Goal: Information Seeking & Learning: Learn about a topic

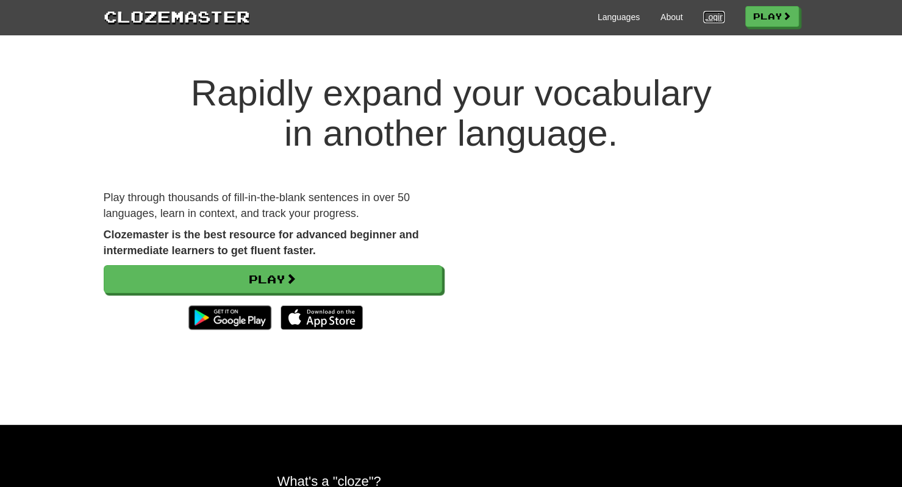
click at [705, 20] on link "Login" at bounding box center [713, 17] width 21 height 12
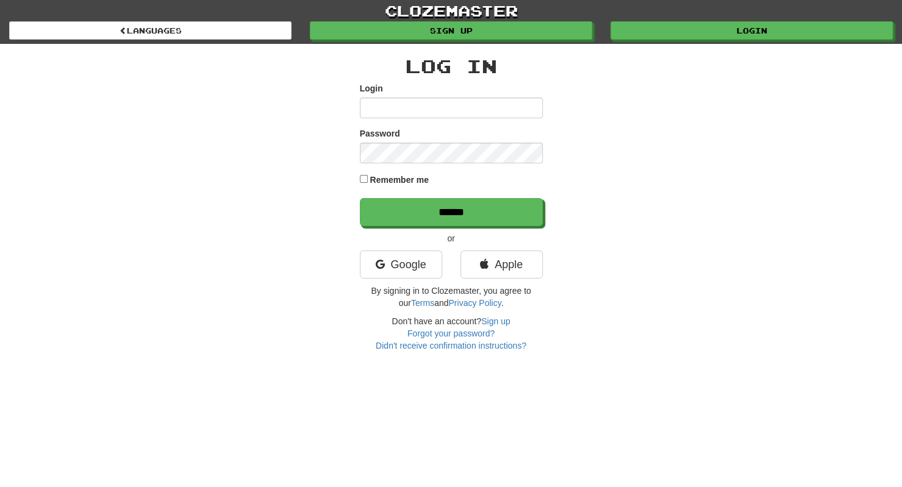
click at [451, 108] on input "Login" at bounding box center [451, 108] width 183 height 21
type input "**********"
click at [360, 198] on input "******" at bounding box center [451, 212] width 183 height 28
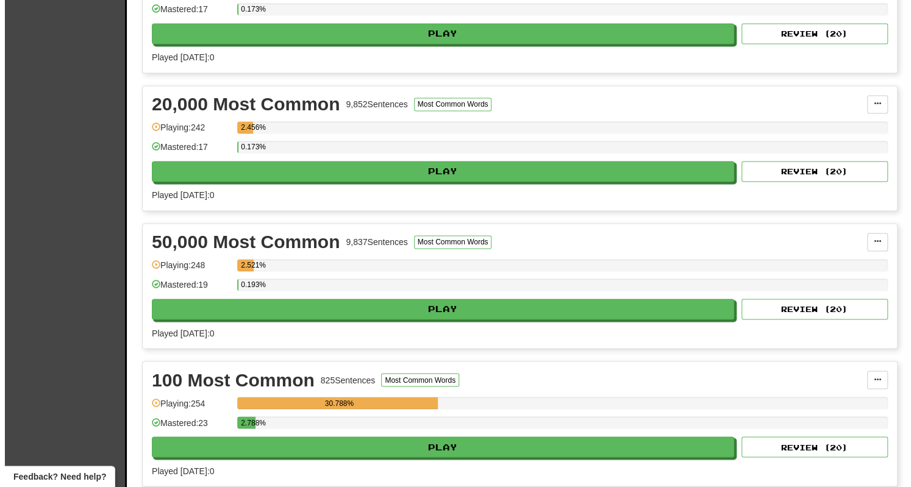
scroll to position [1025, 0]
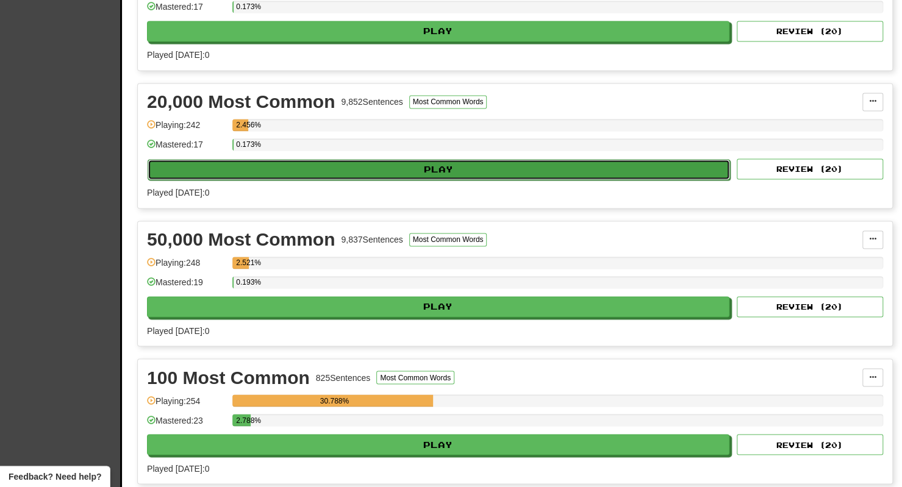
click at [457, 168] on button "Play" at bounding box center [439, 169] width 582 height 21
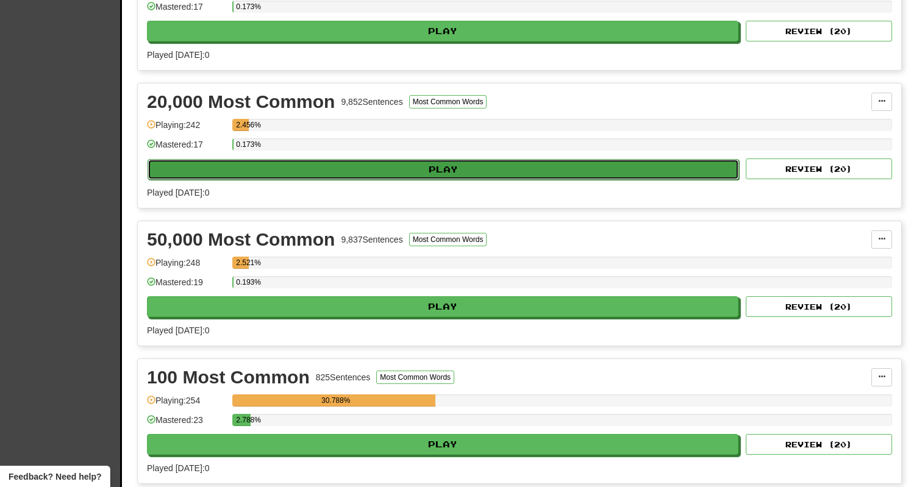
select select "**"
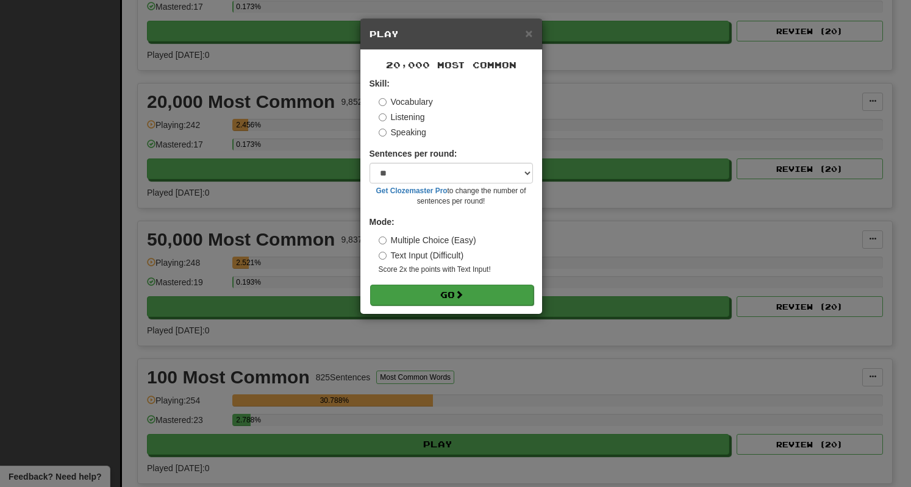
drag, startPoint x: 431, startPoint y: 281, endPoint x: 418, endPoint y: 302, distance: 24.7
click at [418, 302] on form "Skill: Vocabulary Listening Speaking Sentences per round: * ** ** ** ** ** *** …" at bounding box center [451, 190] width 163 height 227
click at [418, 302] on button "Go" at bounding box center [451, 295] width 163 height 21
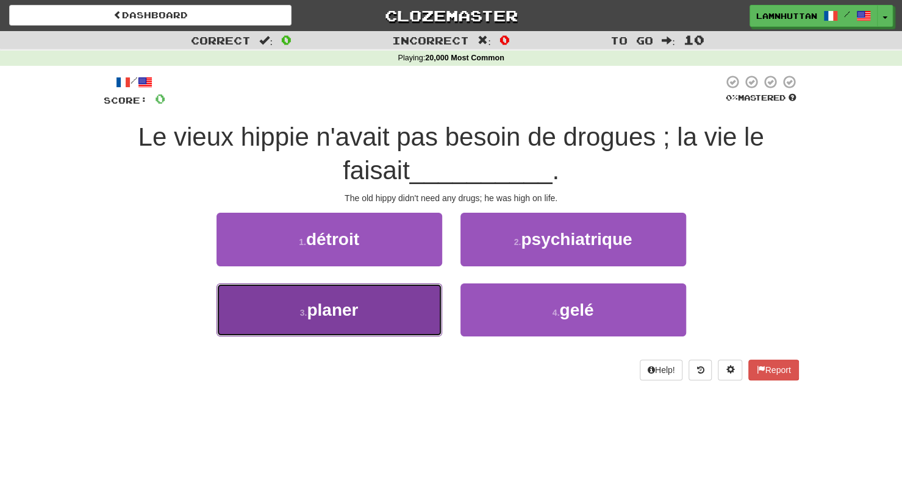
click at [309, 324] on button "3 . planer" at bounding box center [329, 310] width 226 height 53
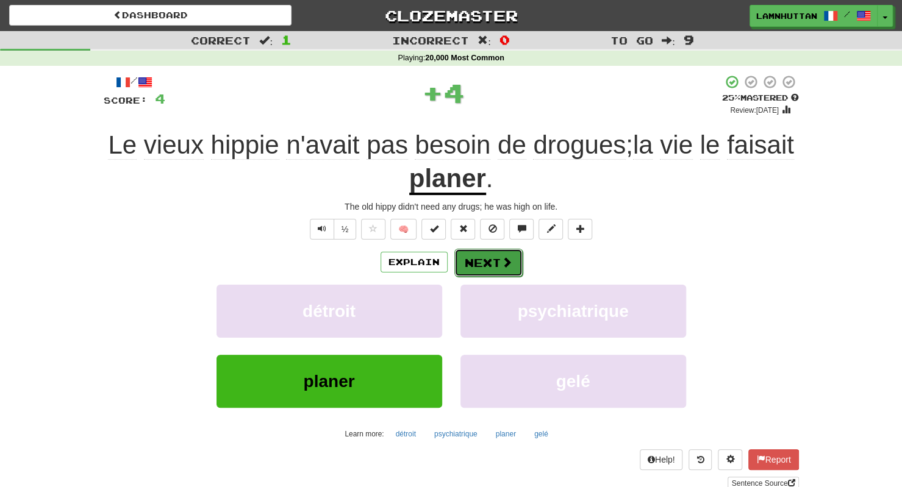
click at [505, 259] on span at bounding box center [506, 262] width 11 height 11
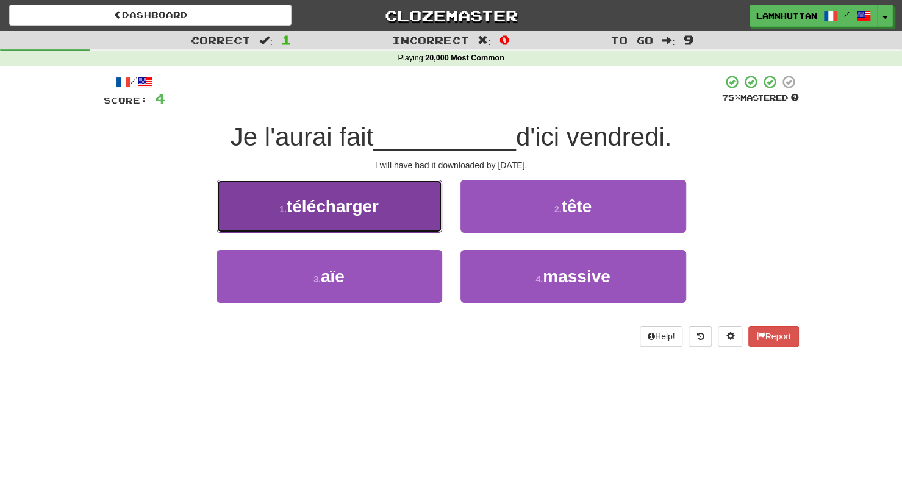
click at [426, 227] on button "1 . télécharger" at bounding box center [329, 206] width 226 height 53
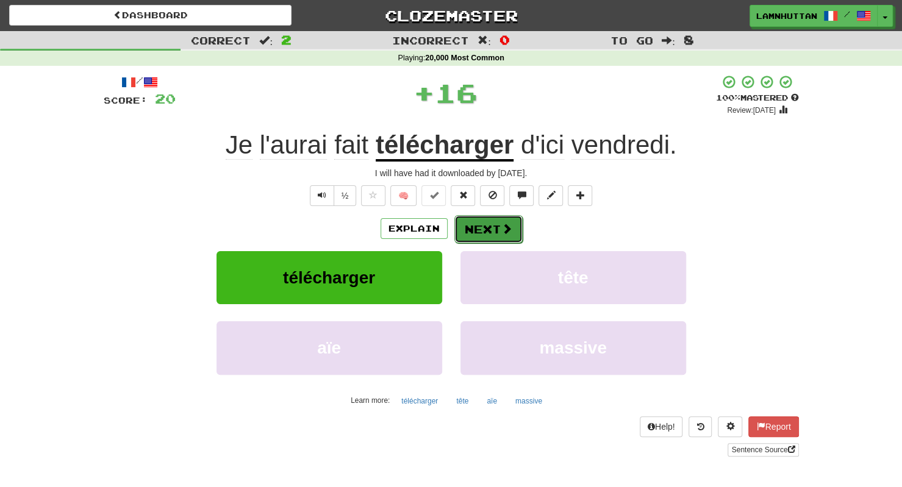
click at [494, 226] on button "Next" at bounding box center [488, 229] width 68 height 28
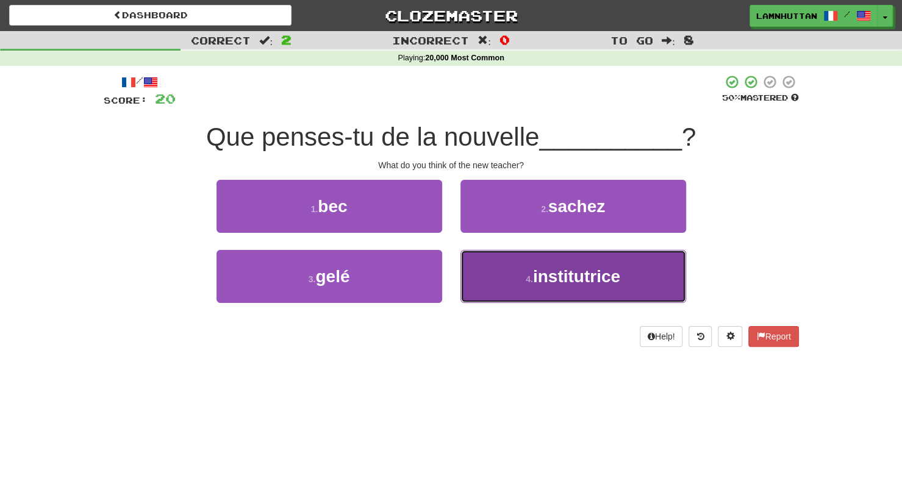
click at [489, 275] on button "4 . institutrice" at bounding box center [573, 276] width 226 height 53
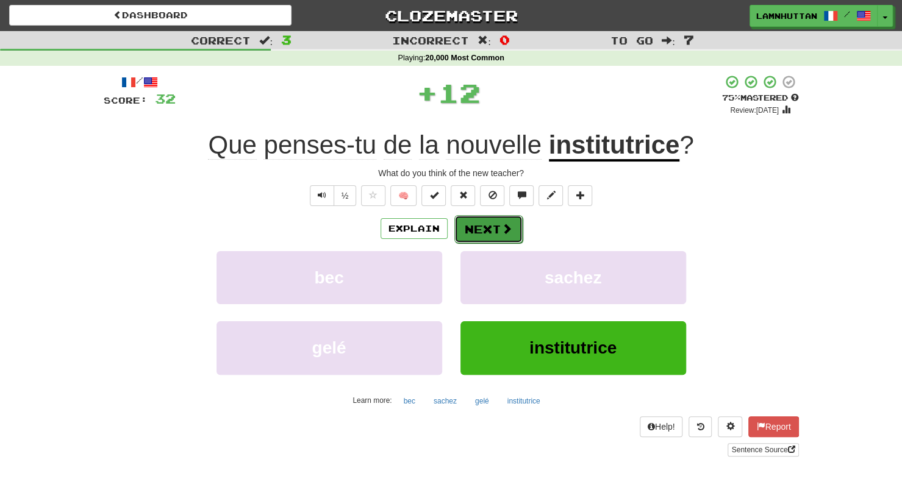
click at [470, 236] on button "Next" at bounding box center [488, 229] width 68 height 28
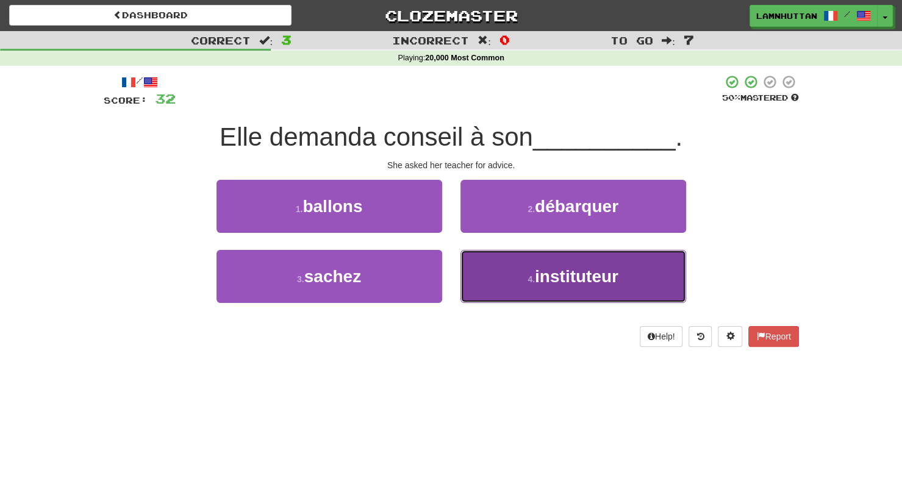
click at [509, 277] on button "4 . instituteur" at bounding box center [573, 276] width 226 height 53
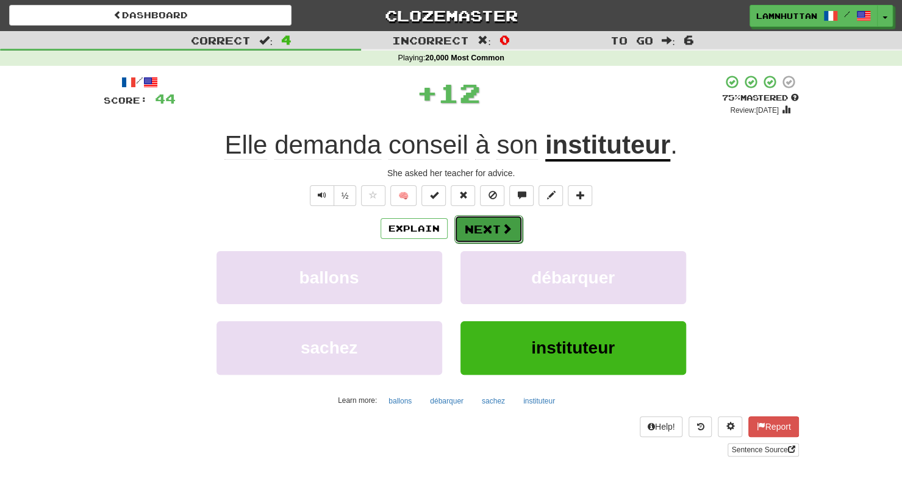
click at [493, 224] on button "Next" at bounding box center [488, 229] width 68 height 28
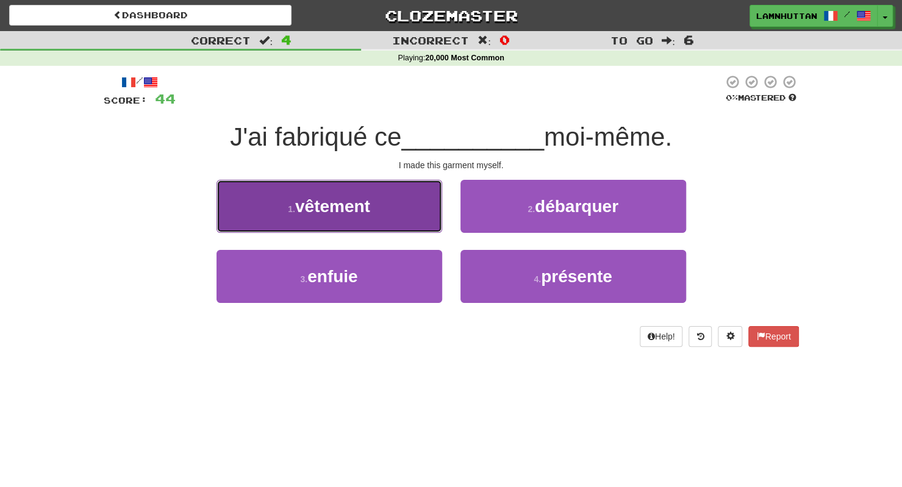
click at [421, 214] on button "1 . vêtement" at bounding box center [329, 206] width 226 height 53
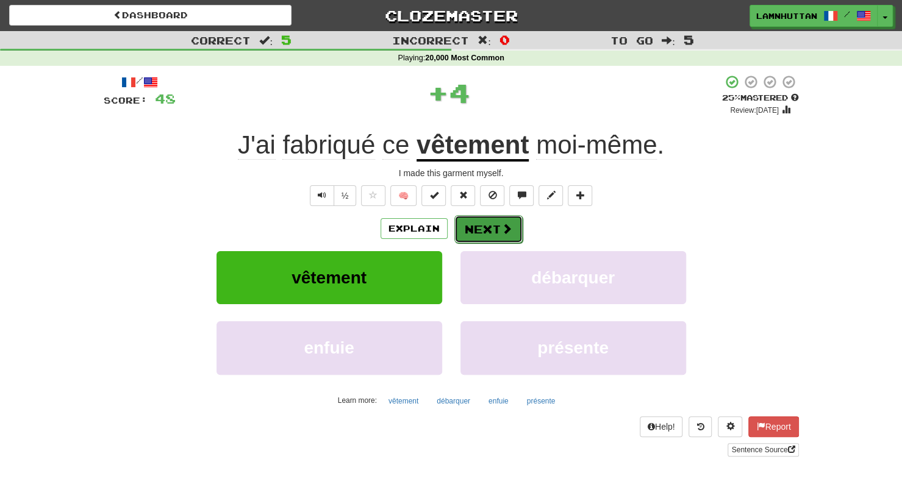
click at [463, 228] on button "Next" at bounding box center [488, 229] width 68 height 28
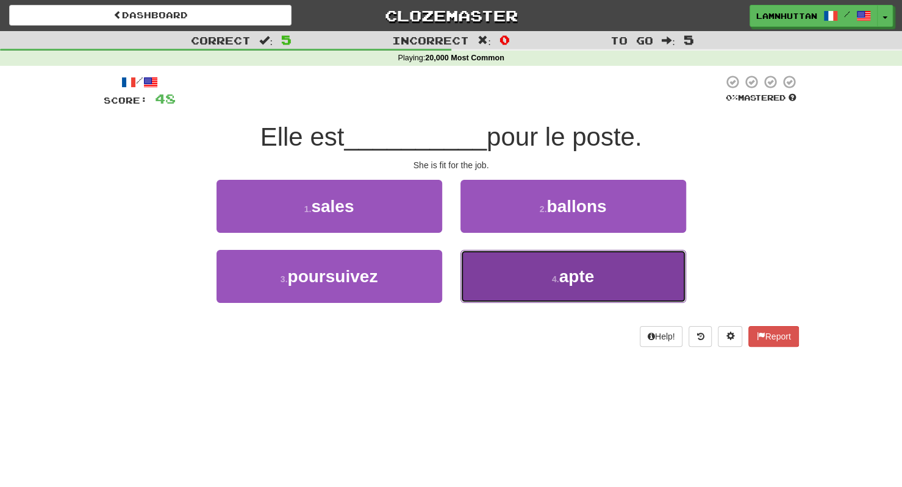
click at [515, 254] on button "4 . apte" at bounding box center [573, 276] width 226 height 53
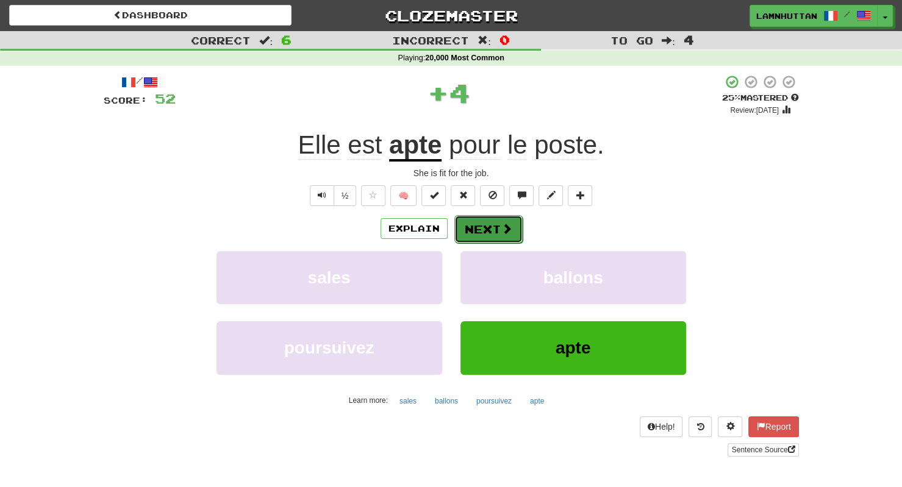
click at [483, 221] on button "Next" at bounding box center [488, 229] width 68 height 28
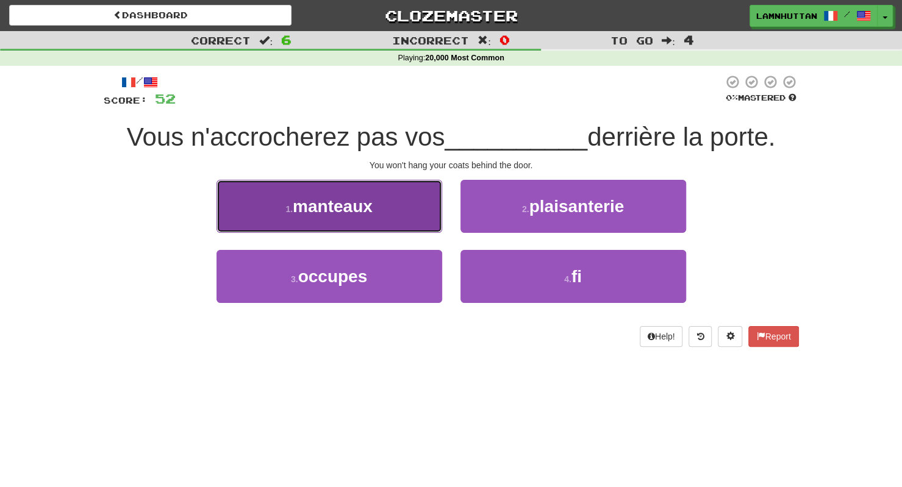
click at [433, 214] on button "1 . manteaux" at bounding box center [329, 206] width 226 height 53
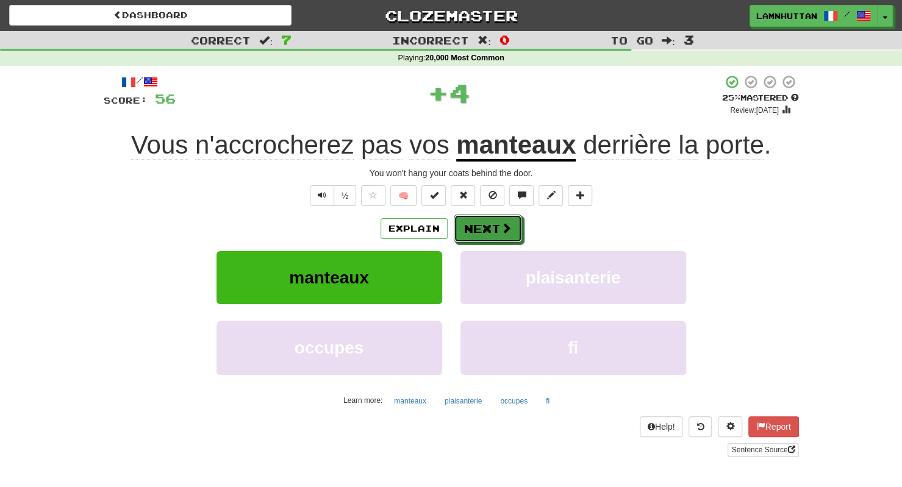
click at [456, 220] on button "Next" at bounding box center [488, 229] width 68 height 28
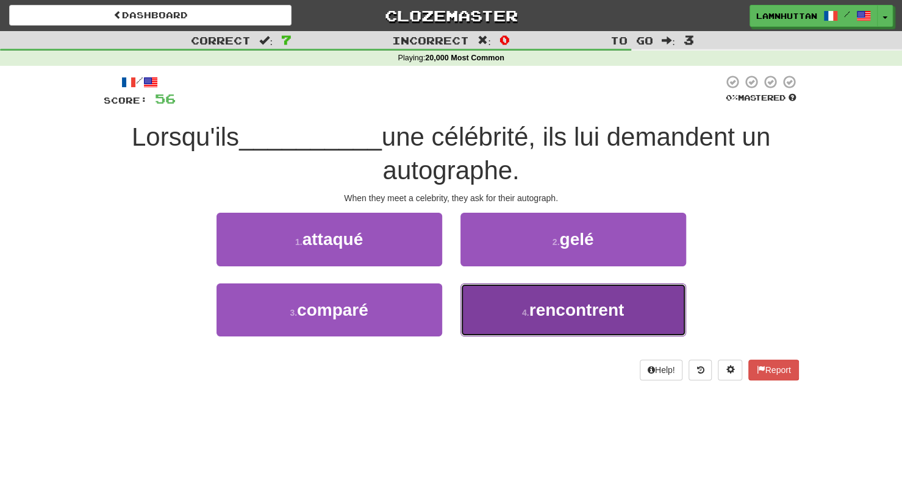
click at [510, 302] on button "4 . rencontrent" at bounding box center [573, 310] width 226 height 53
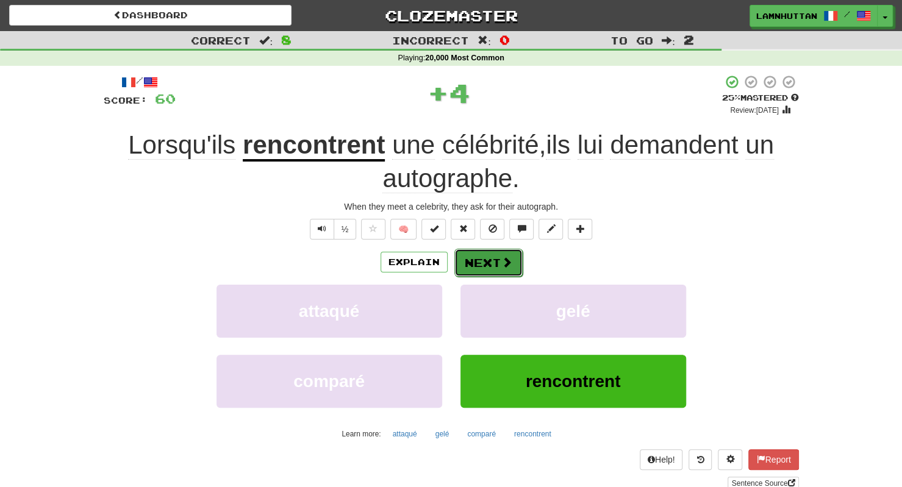
click at [483, 252] on button "Next" at bounding box center [488, 263] width 68 height 28
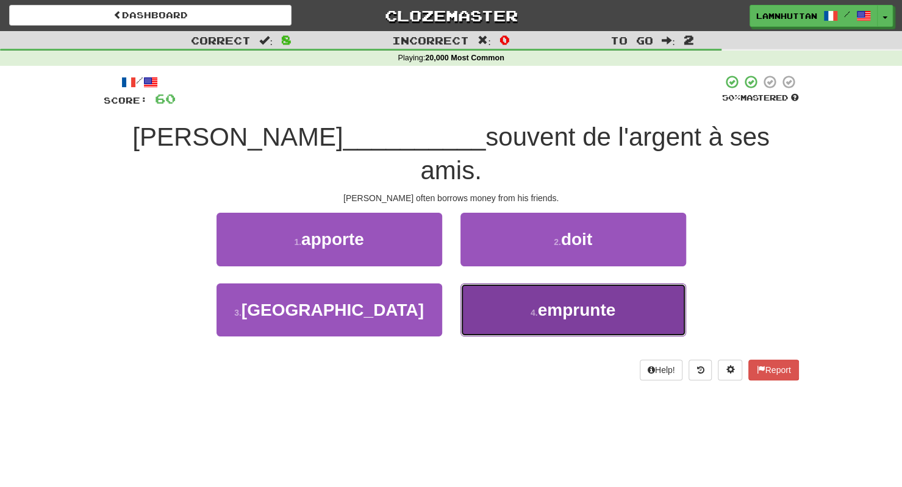
click at [542, 301] on span "emprunte" at bounding box center [577, 310] width 78 height 19
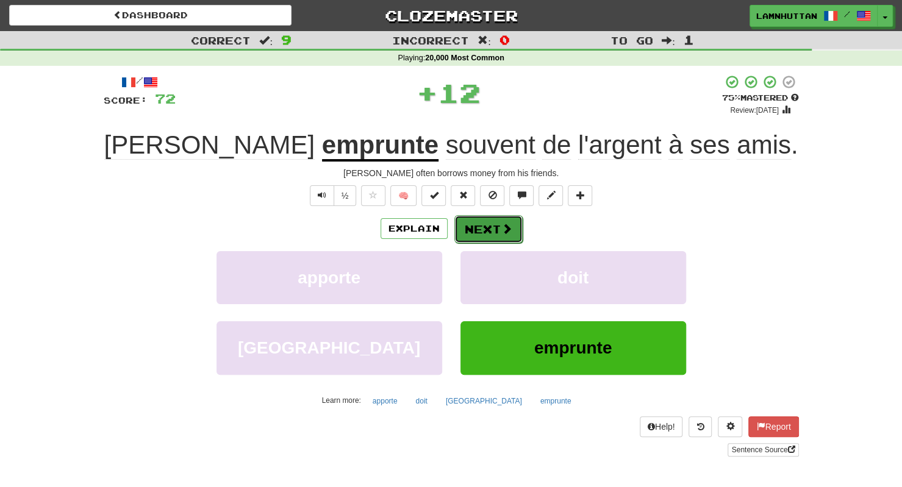
click at [493, 240] on button "Next" at bounding box center [488, 229] width 68 height 28
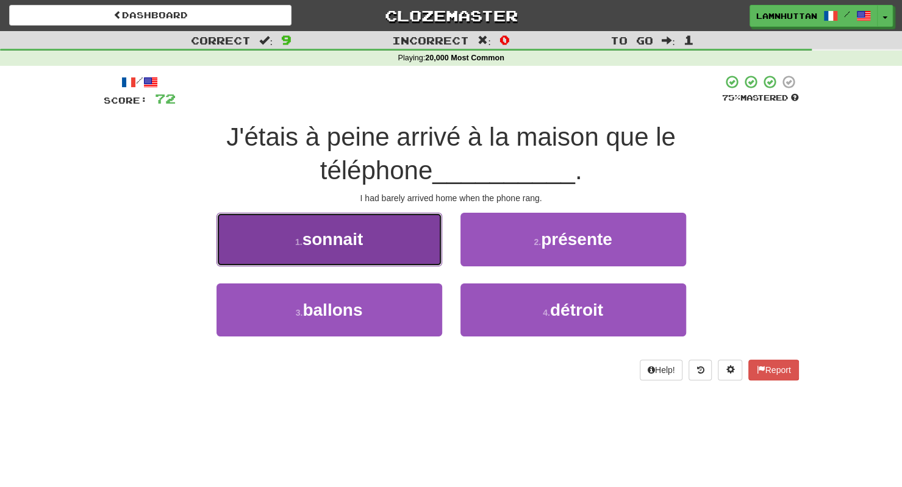
click at [393, 248] on button "1 . sonnait" at bounding box center [329, 239] width 226 height 53
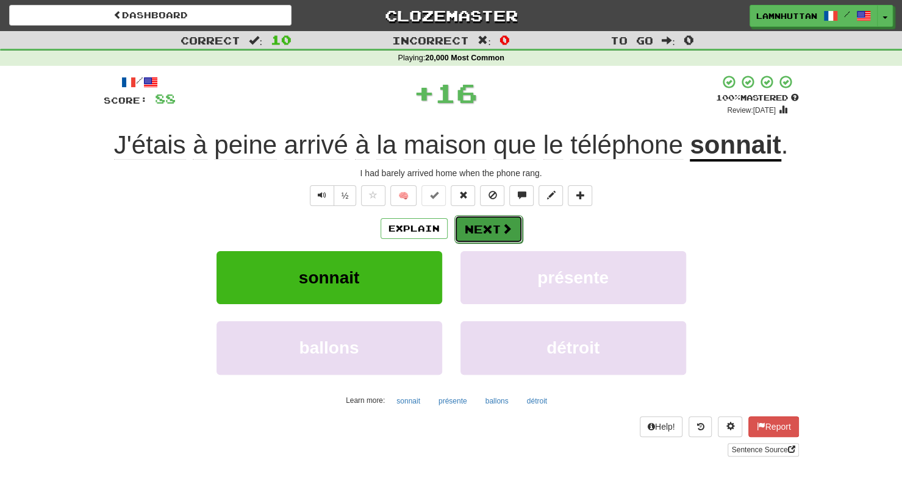
click at [496, 219] on button "Next" at bounding box center [488, 229] width 68 height 28
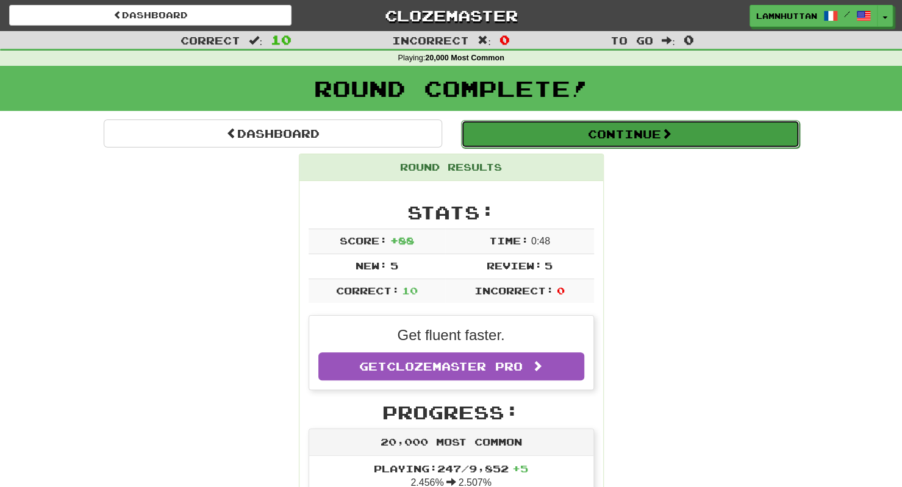
click at [618, 143] on button "Continue" at bounding box center [630, 134] width 338 height 28
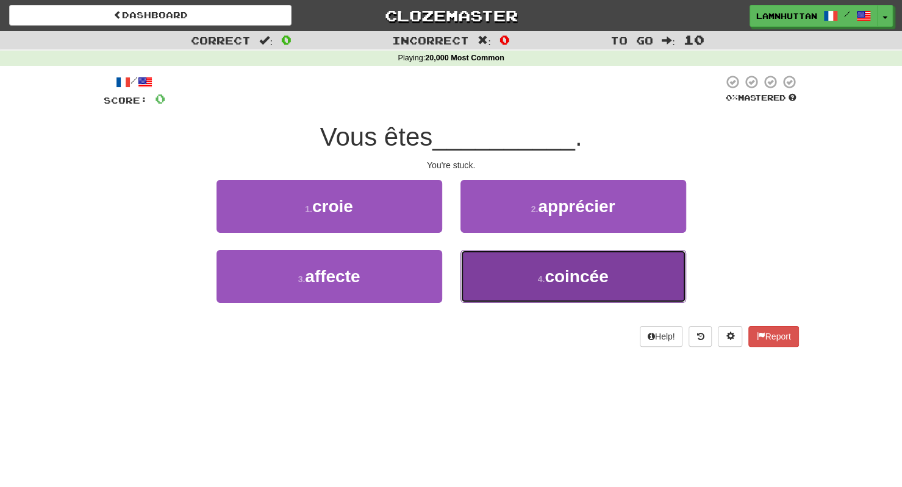
click at [544, 280] on small "4 ." at bounding box center [541, 279] width 7 height 10
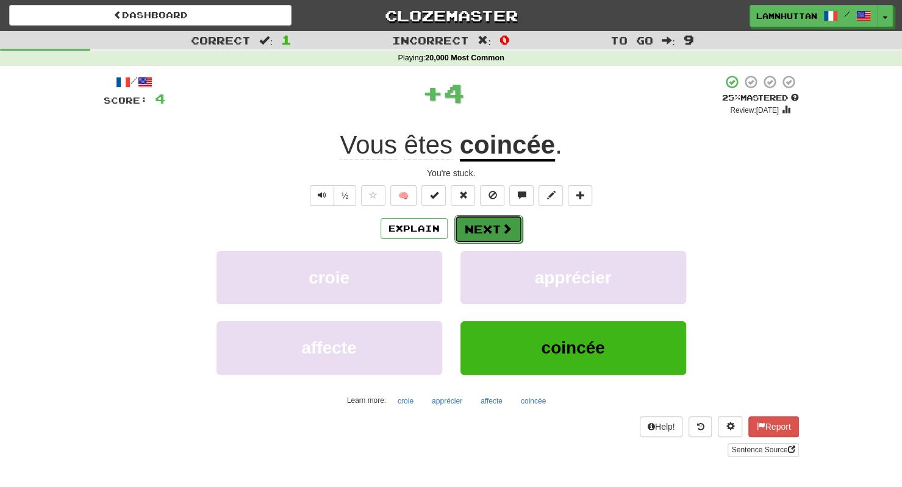
click at [495, 238] on button "Next" at bounding box center [488, 229] width 68 height 28
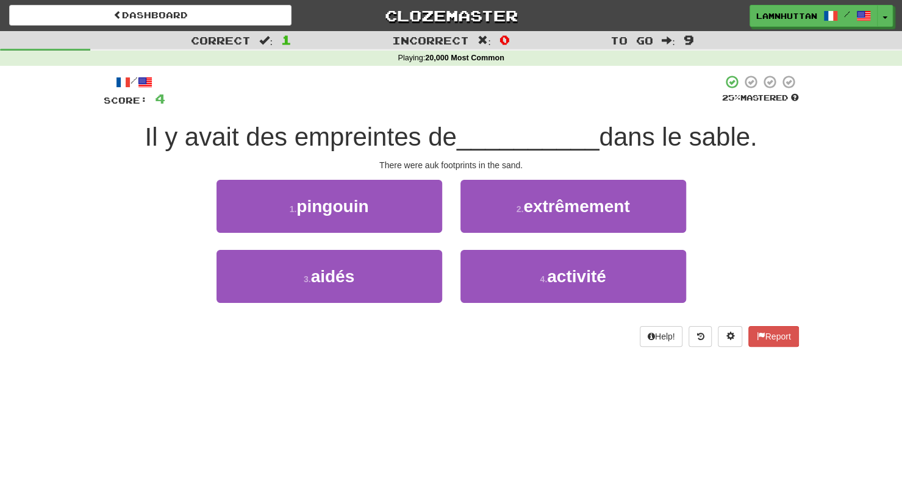
click at [365, 241] on div "1 . pingouin" at bounding box center [329, 215] width 244 height 70
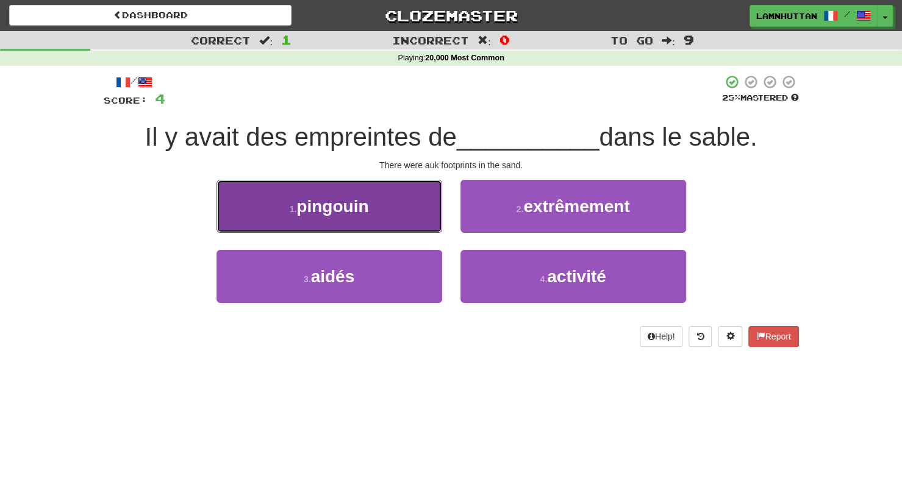
click at [388, 224] on button "1 . pingouin" at bounding box center [329, 206] width 226 height 53
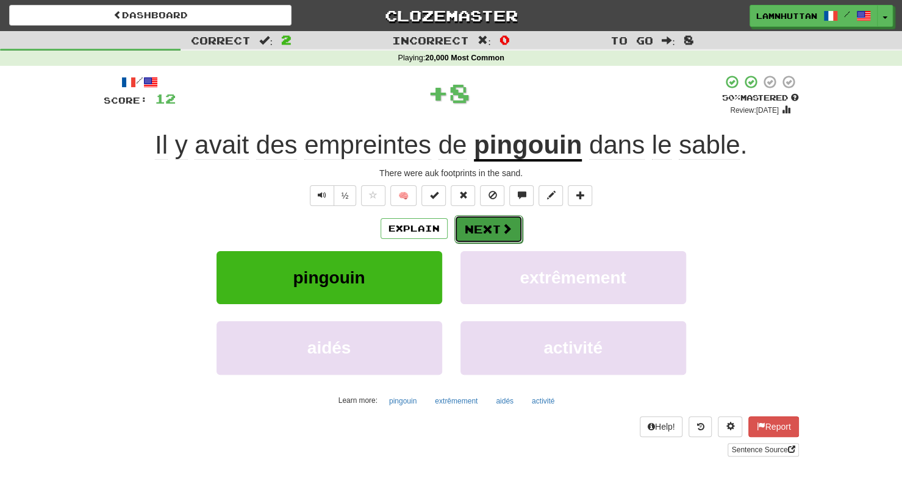
click at [472, 221] on button "Next" at bounding box center [488, 229] width 68 height 28
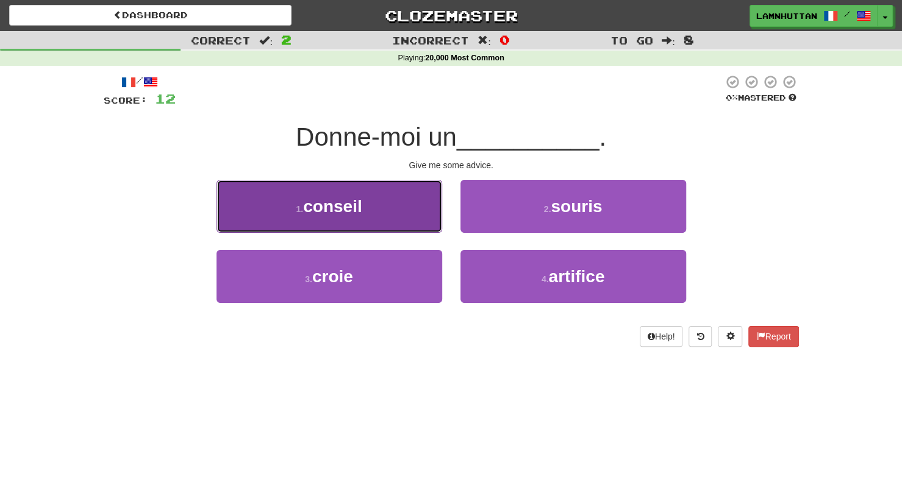
click at [393, 223] on button "1 . conseil" at bounding box center [329, 206] width 226 height 53
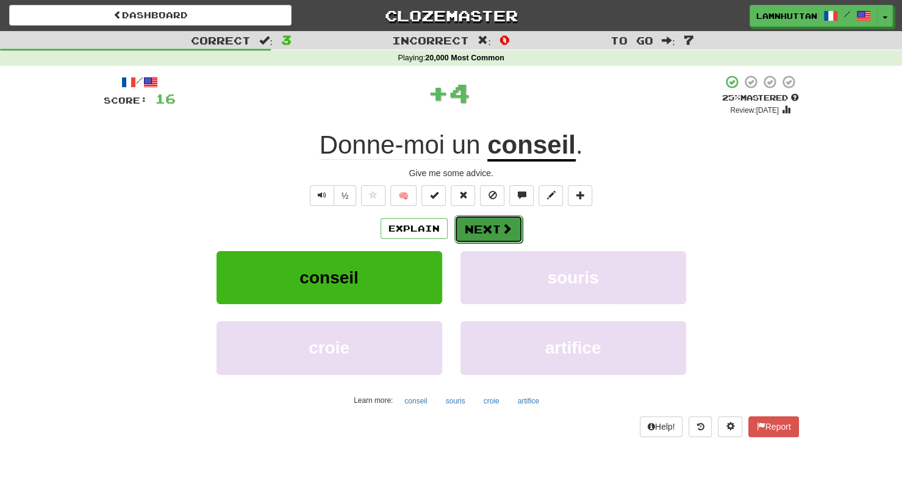
click at [485, 219] on button "Next" at bounding box center [488, 229] width 68 height 28
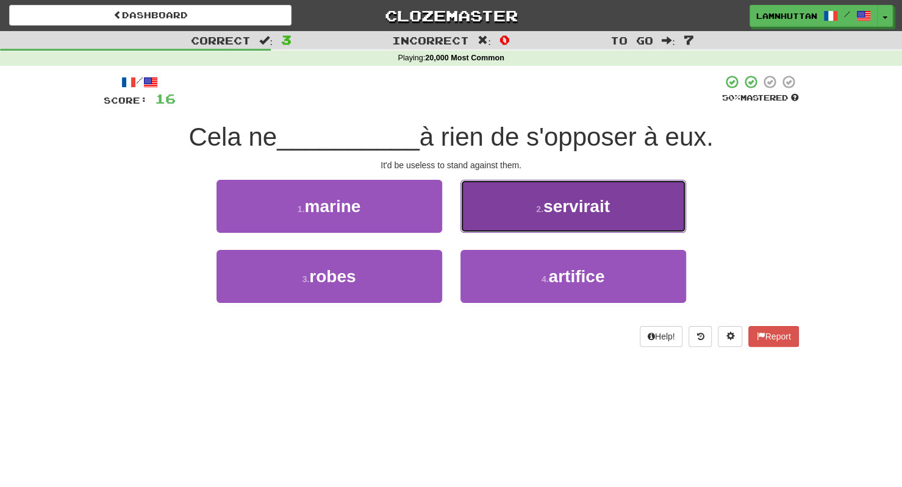
click at [478, 214] on button "2 . servirait" at bounding box center [573, 206] width 226 height 53
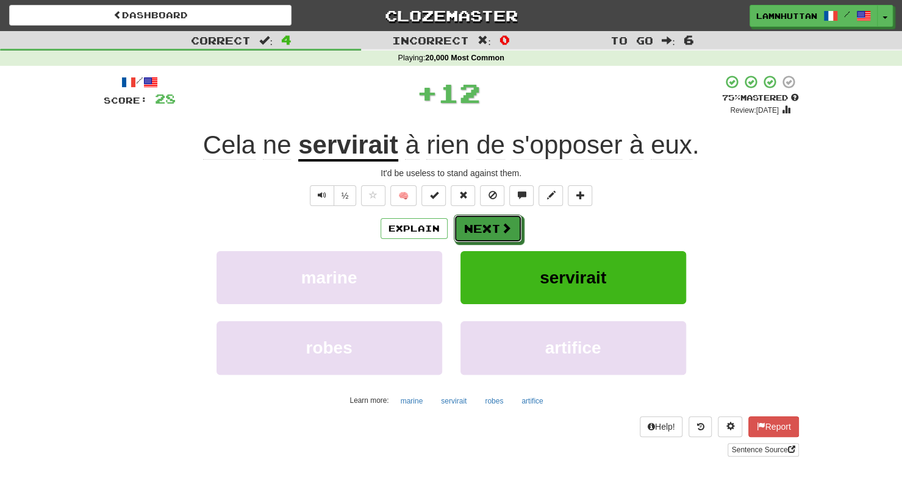
click at [472, 215] on button "Next" at bounding box center [488, 229] width 68 height 28
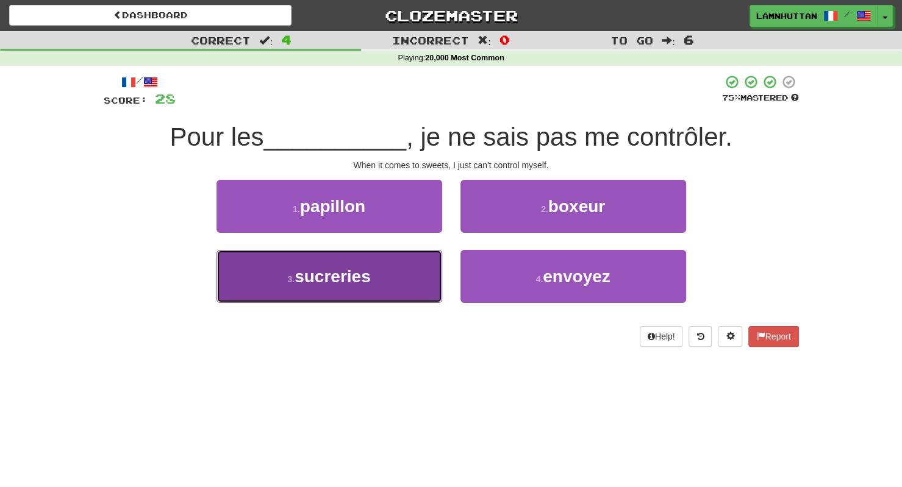
click at [388, 285] on button "3 . sucreries" at bounding box center [329, 276] width 226 height 53
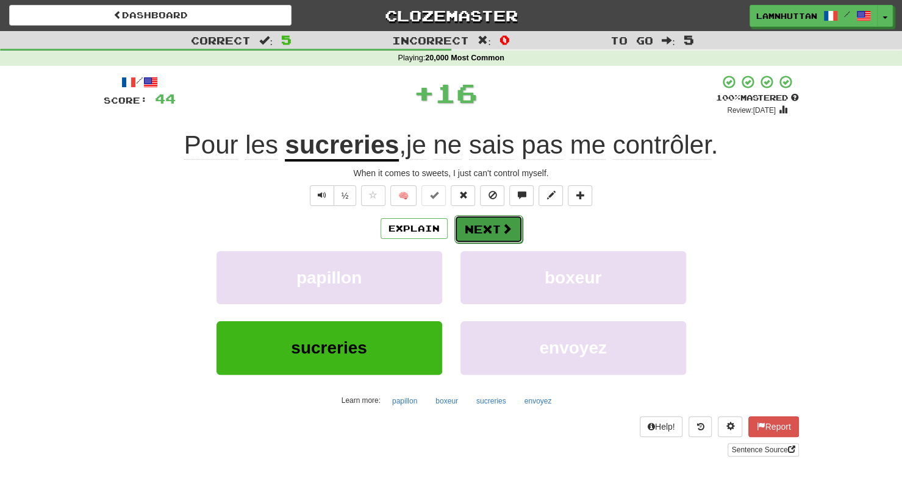
click at [478, 235] on button "Next" at bounding box center [488, 229] width 68 height 28
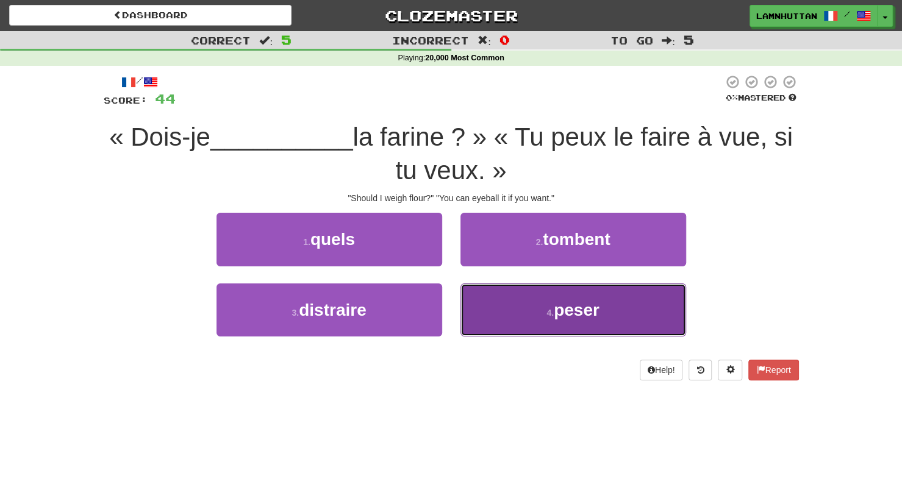
click at [521, 299] on button "4 . peser" at bounding box center [573, 310] width 226 height 53
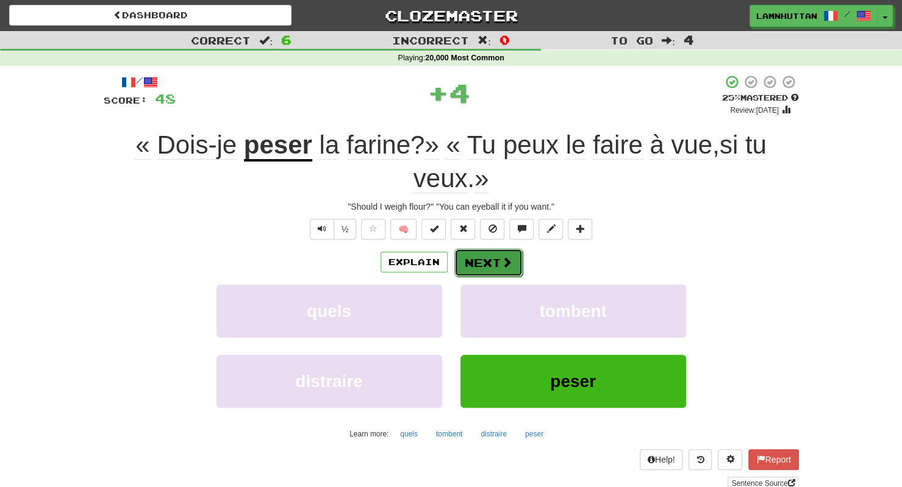
click at [497, 257] on button "Next" at bounding box center [488, 263] width 68 height 28
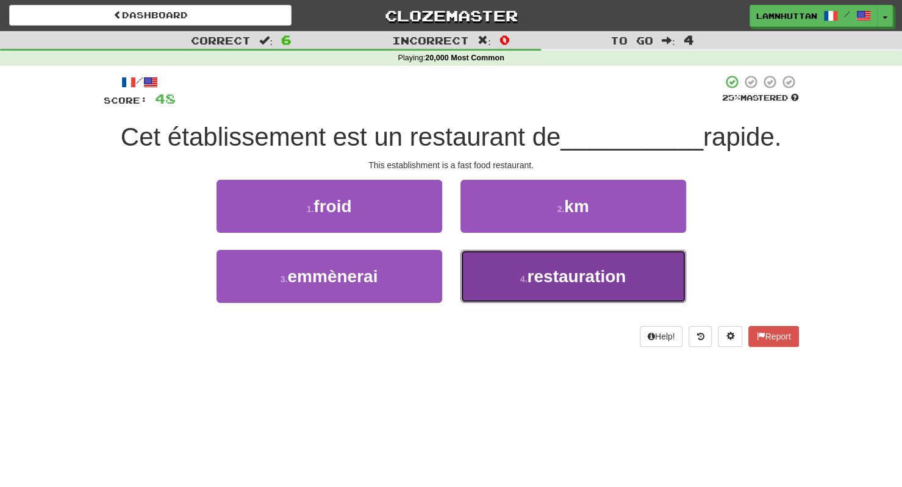
click at [524, 271] on button "4 . restauration" at bounding box center [573, 276] width 226 height 53
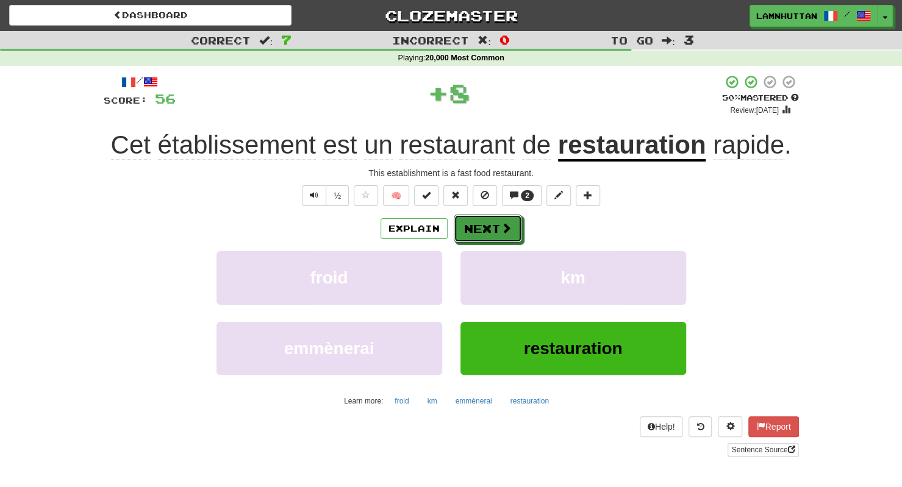
click at [496, 237] on button "Next" at bounding box center [488, 229] width 68 height 28
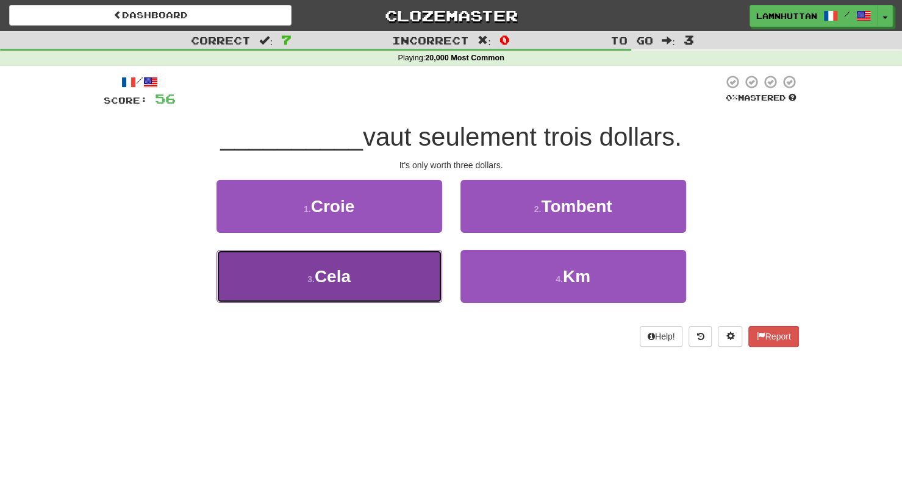
click at [434, 257] on button "3 . Cela" at bounding box center [329, 276] width 226 height 53
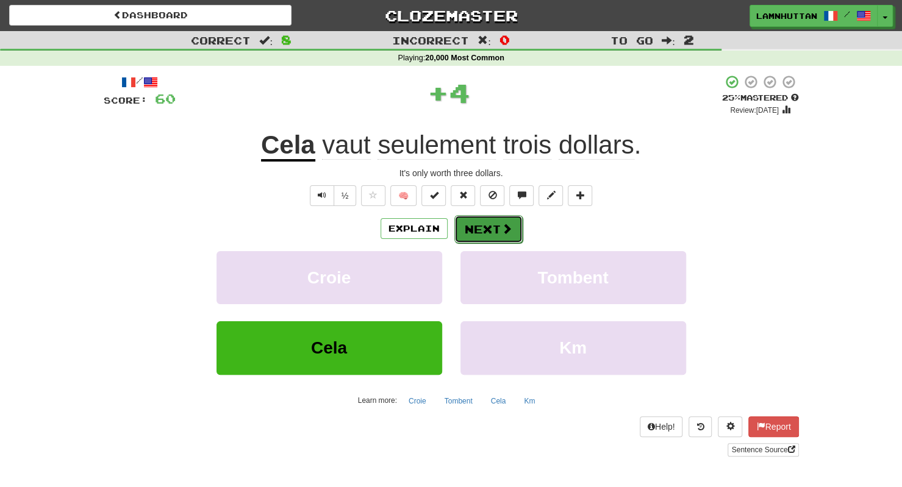
click at [488, 224] on button "Next" at bounding box center [488, 229] width 68 height 28
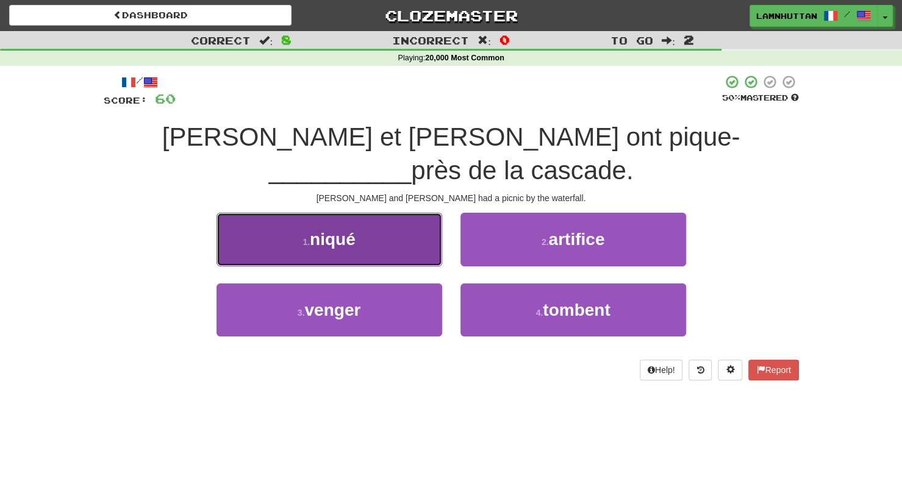
click at [419, 213] on button "1 . niqué" at bounding box center [329, 239] width 226 height 53
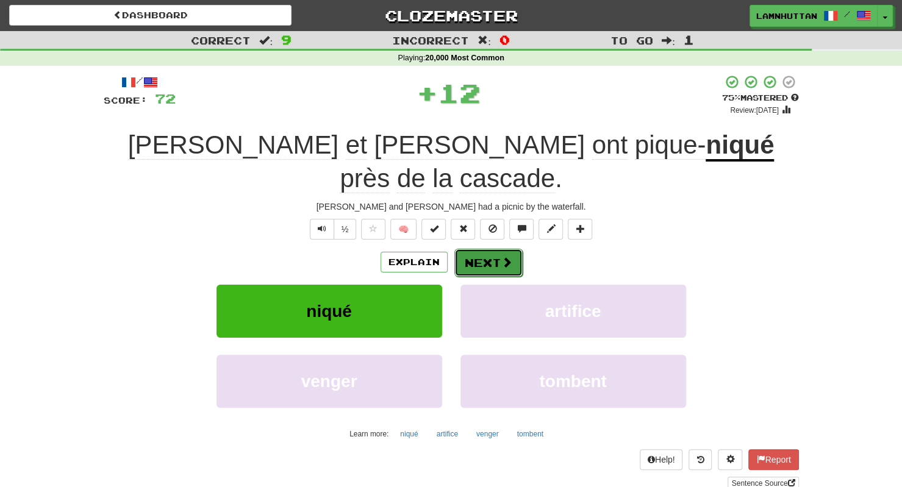
click at [471, 249] on button "Next" at bounding box center [488, 263] width 68 height 28
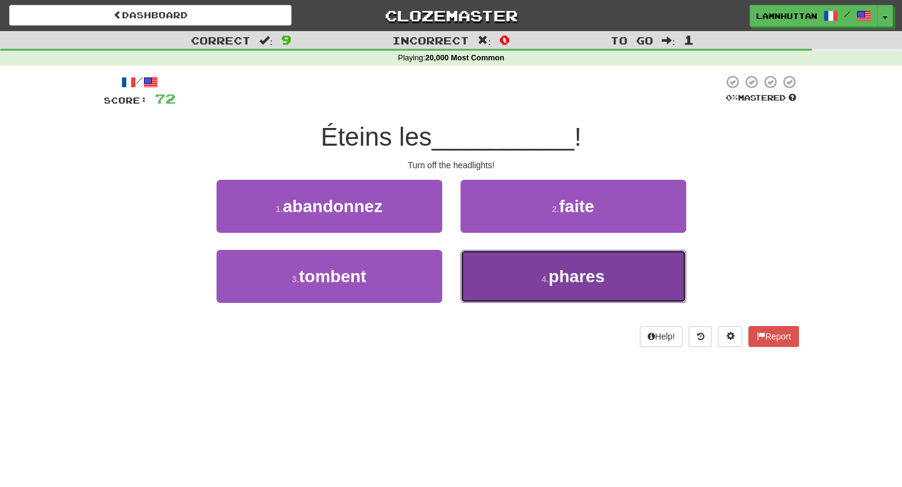
click at [518, 273] on button "4 . phares" at bounding box center [573, 276] width 226 height 53
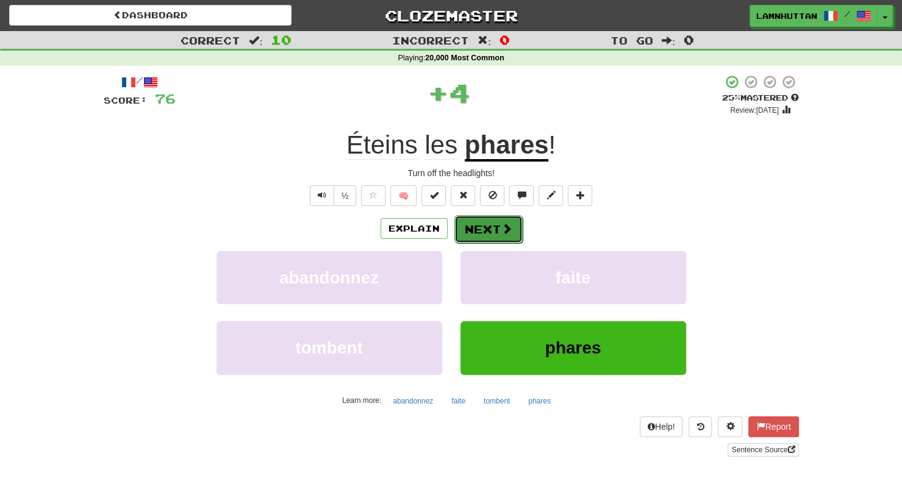
click at [493, 231] on button "Next" at bounding box center [488, 229] width 68 height 28
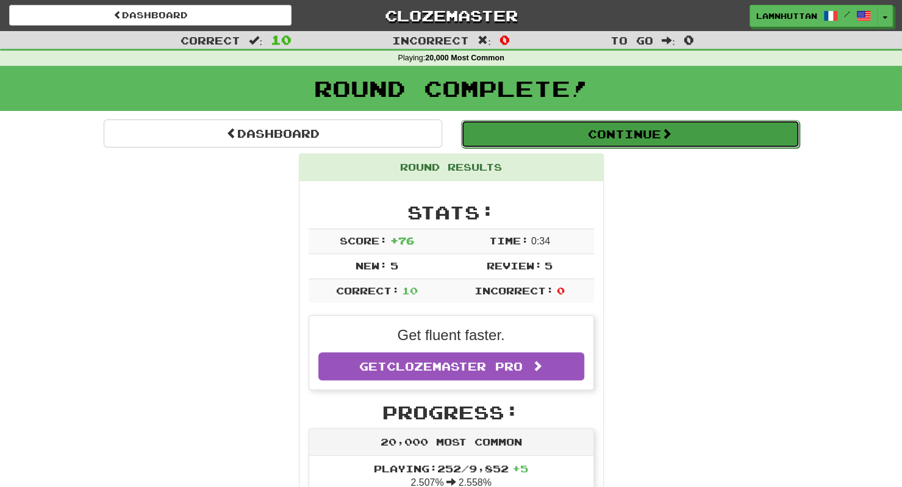
click at [614, 126] on button "Continue" at bounding box center [630, 134] width 338 height 28
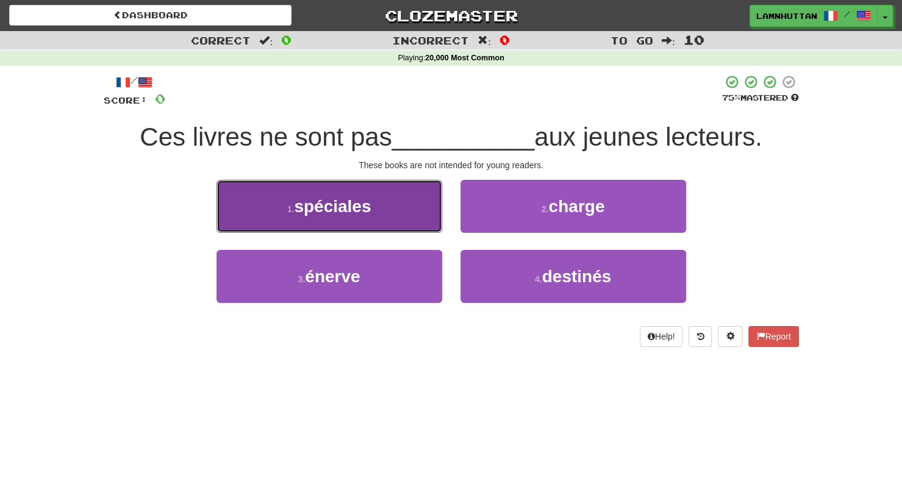
click at [416, 212] on button "1 . spéciales" at bounding box center [329, 206] width 226 height 53
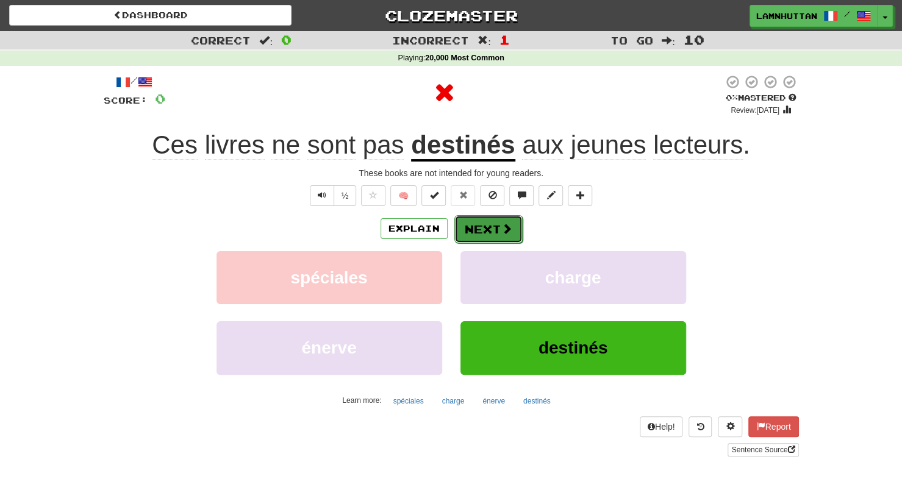
click at [496, 226] on button "Next" at bounding box center [488, 229] width 68 height 28
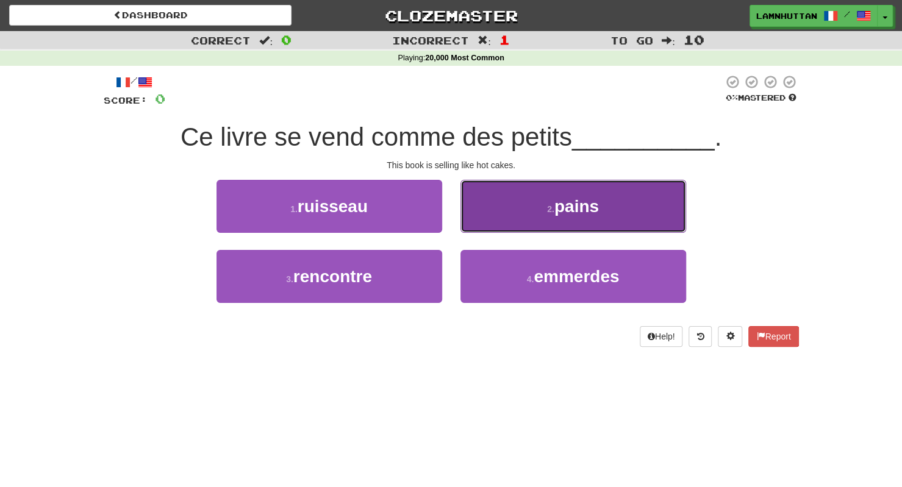
click at [529, 215] on button "2 . pains" at bounding box center [573, 206] width 226 height 53
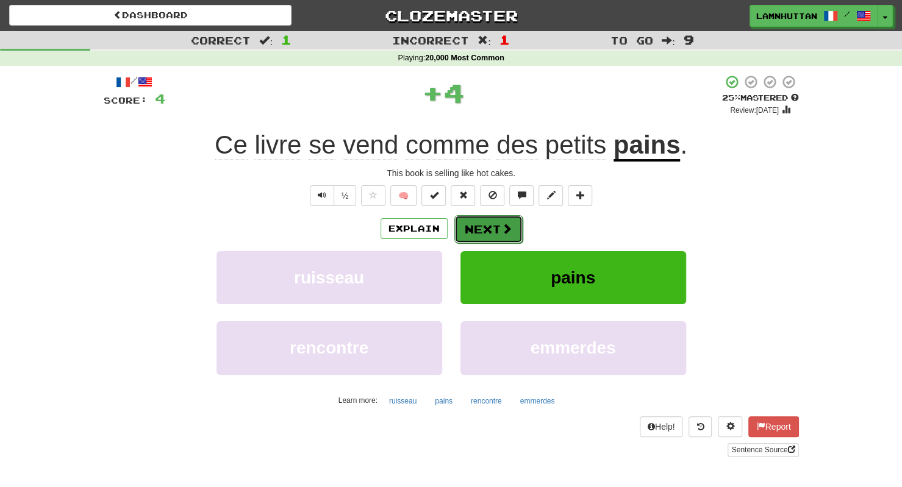
click at [476, 223] on button "Next" at bounding box center [488, 229] width 68 height 28
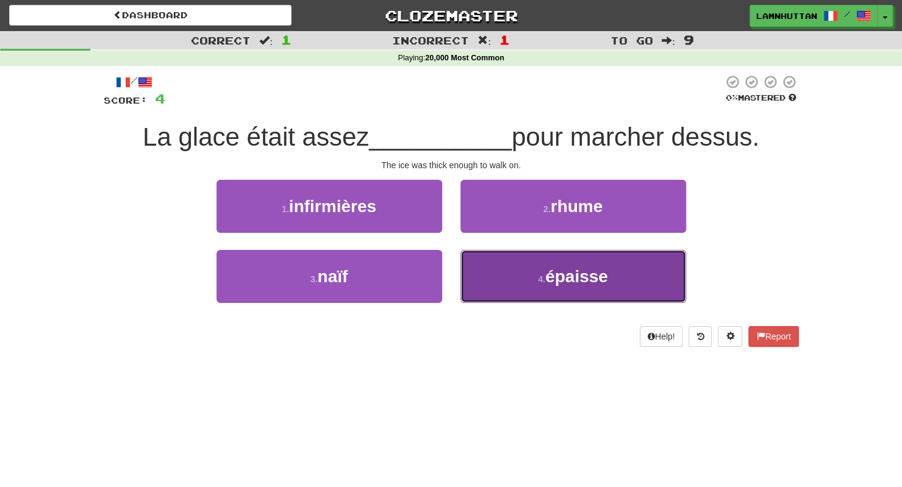
click at [504, 263] on button "4 . épaisse" at bounding box center [573, 276] width 226 height 53
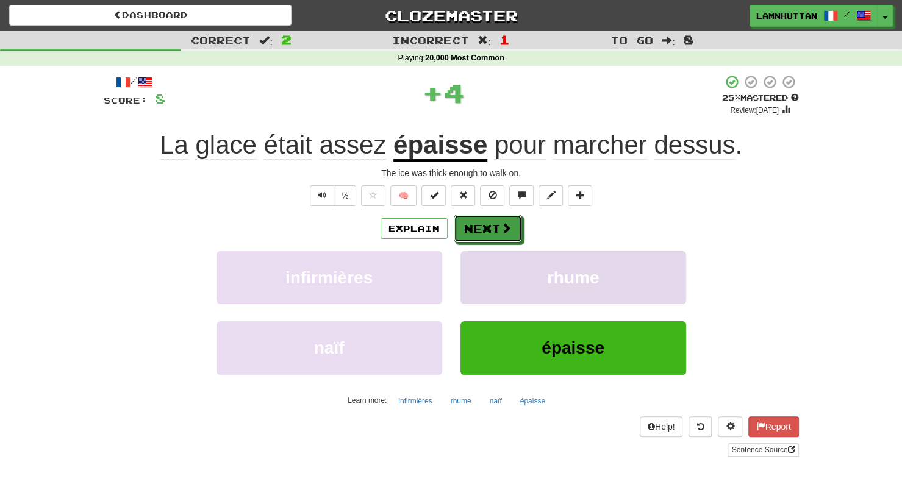
click at [476, 236] on button "Next" at bounding box center [488, 229] width 68 height 28
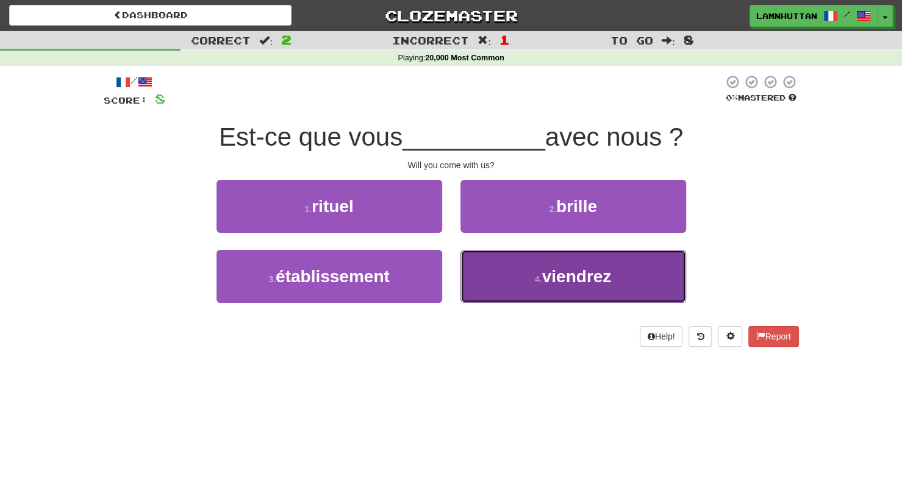
click at [477, 287] on button "4 . viendrez" at bounding box center [573, 276] width 226 height 53
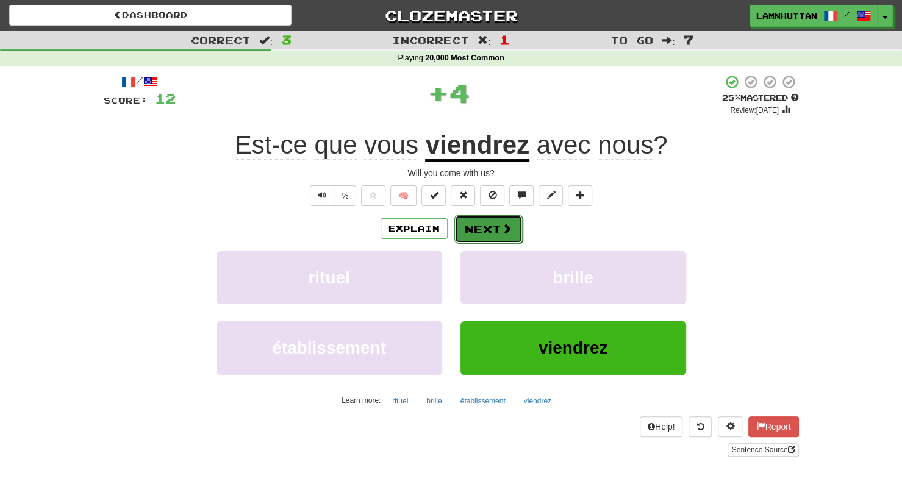
click at [487, 233] on button "Next" at bounding box center [488, 229] width 68 height 28
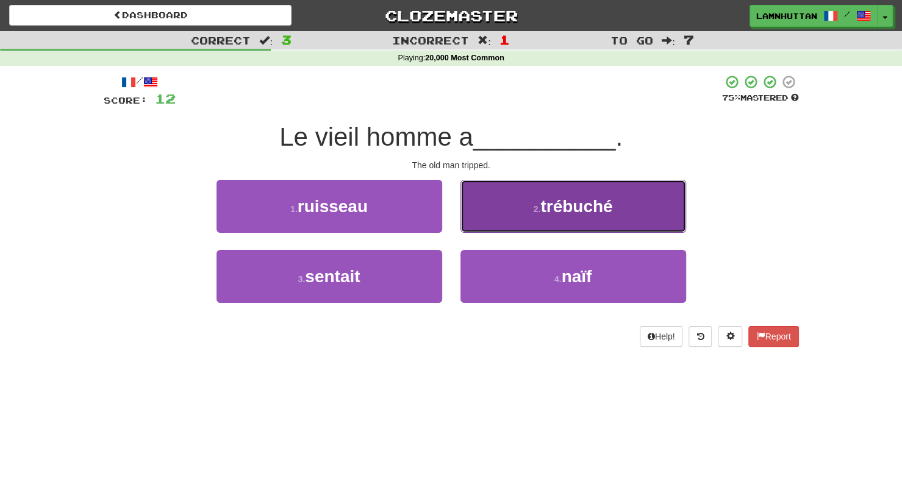
click at [522, 213] on button "2 . trébuché" at bounding box center [573, 206] width 226 height 53
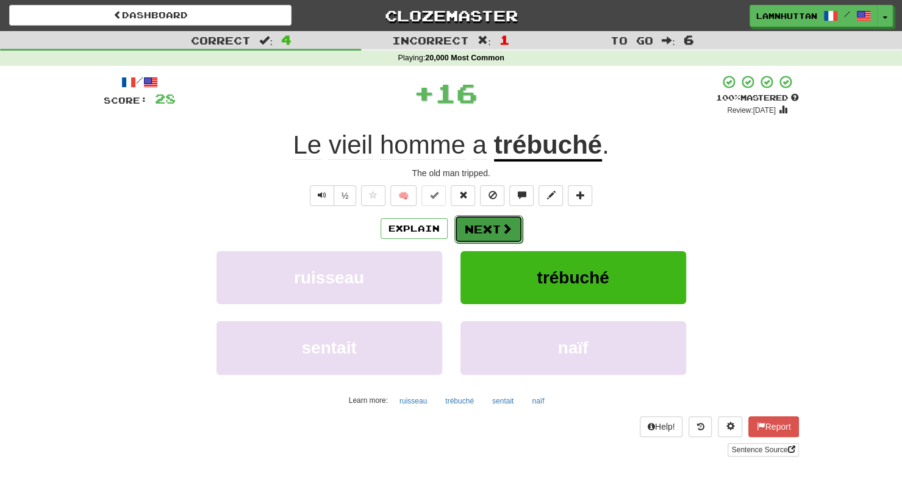
click at [476, 224] on button "Next" at bounding box center [488, 229] width 68 height 28
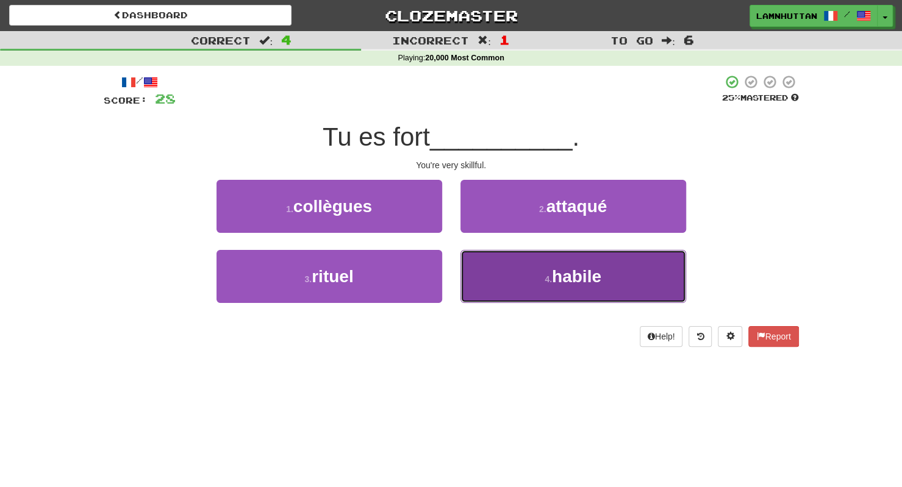
click at [508, 265] on button "4 . habile" at bounding box center [573, 276] width 226 height 53
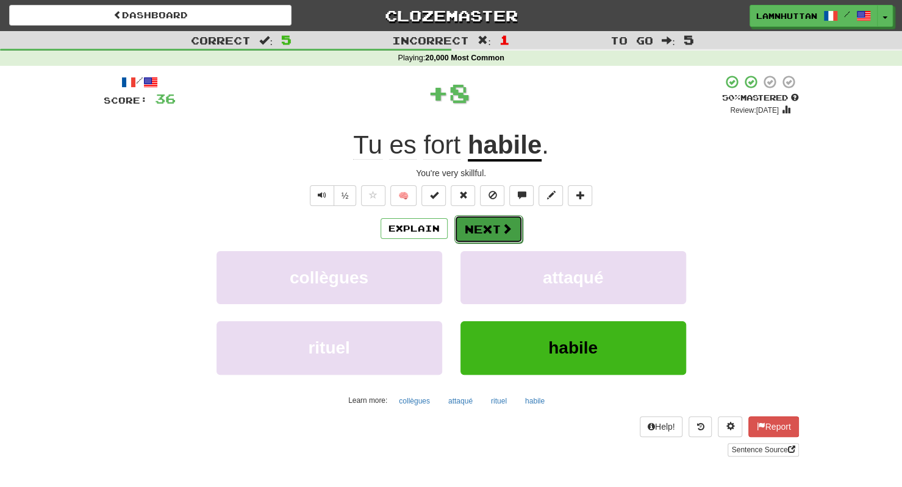
click at [491, 237] on button "Next" at bounding box center [488, 229] width 68 height 28
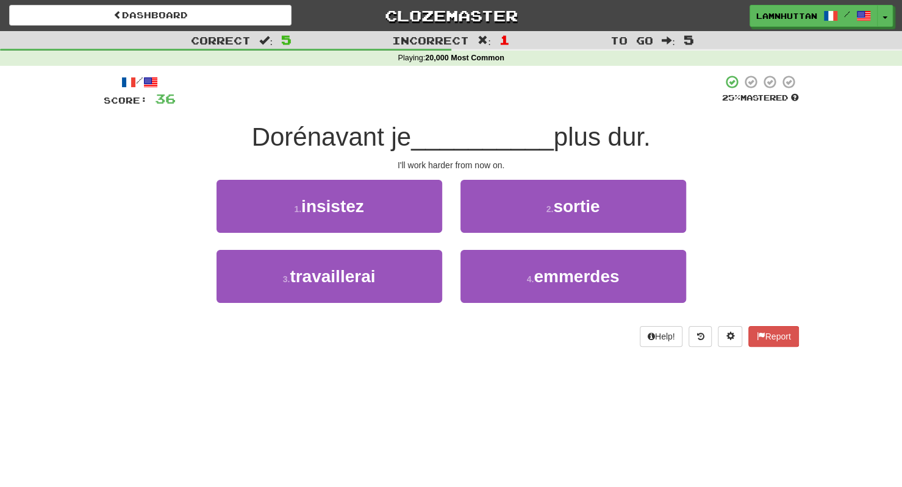
click at [445, 259] on div "3 . travaillerai" at bounding box center [329, 285] width 244 height 70
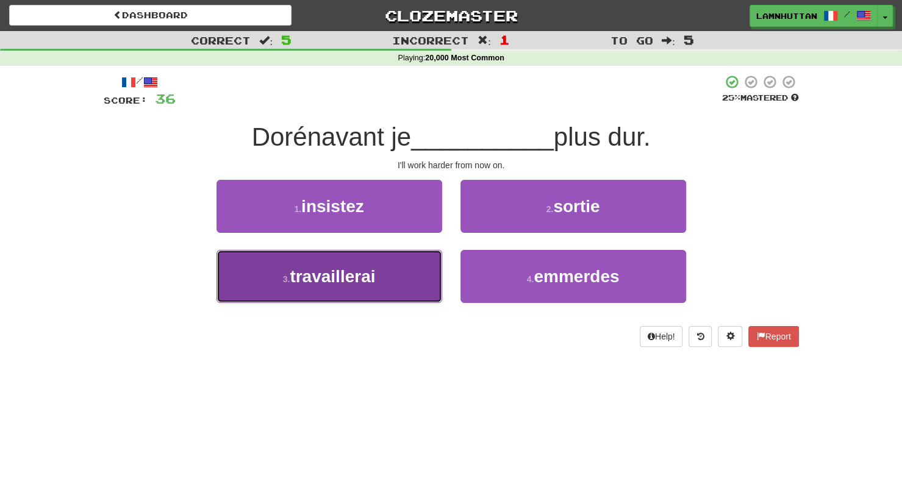
click at [420, 276] on button "3 . travaillerai" at bounding box center [329, 276] width 226 height 53
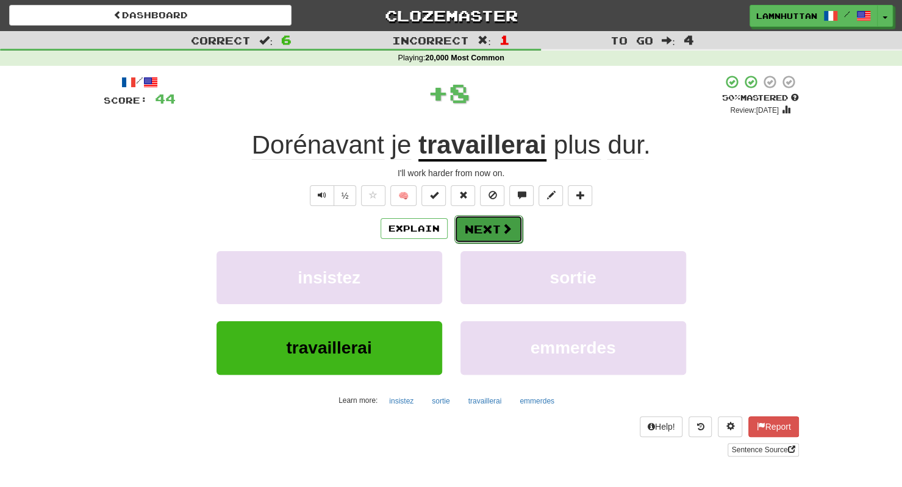
click at [473, 235] on button "Next" at bounding box center [488, 229] width 68 height 28
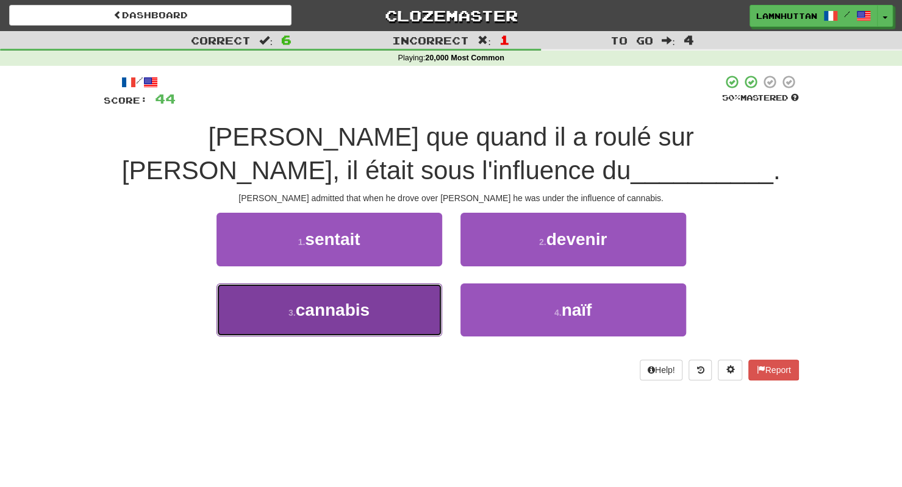
click at [424, 304] on button "3 . cannabis" at bounding box center [329, 310] width 226 height 53
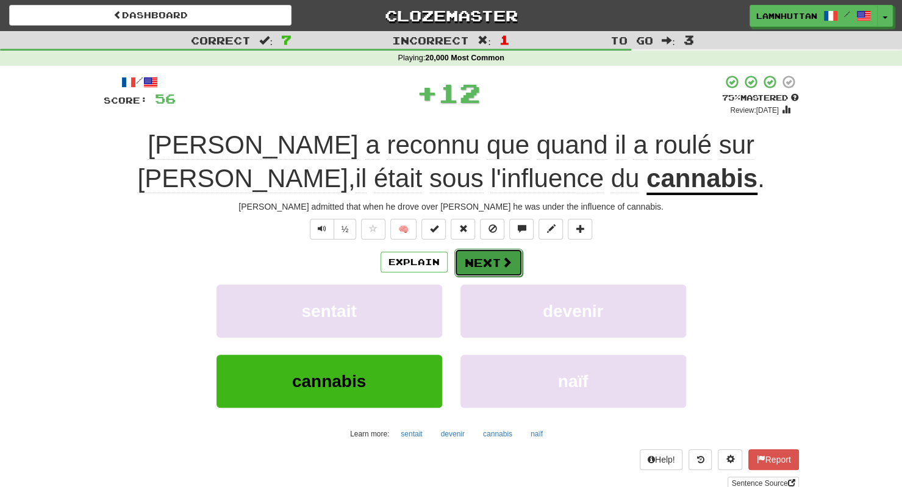
click at [480, 268] on button "Next" at bounding box center [488, 263] width 68 height 28
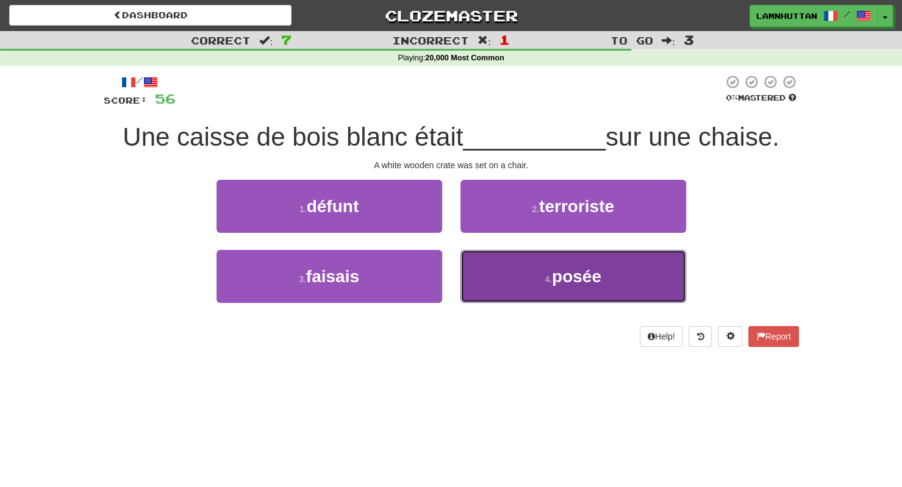
click at [502, 274] on button "4 . posée" at bounding box center [573, 276] width 226 height 53
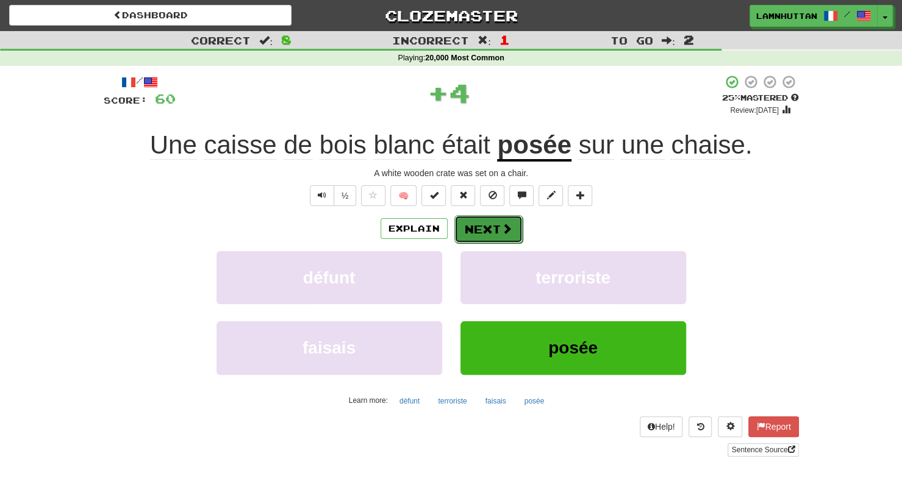
click at [484, 233] on button "Next" at bounding box center [488, 229] width 68 height 28
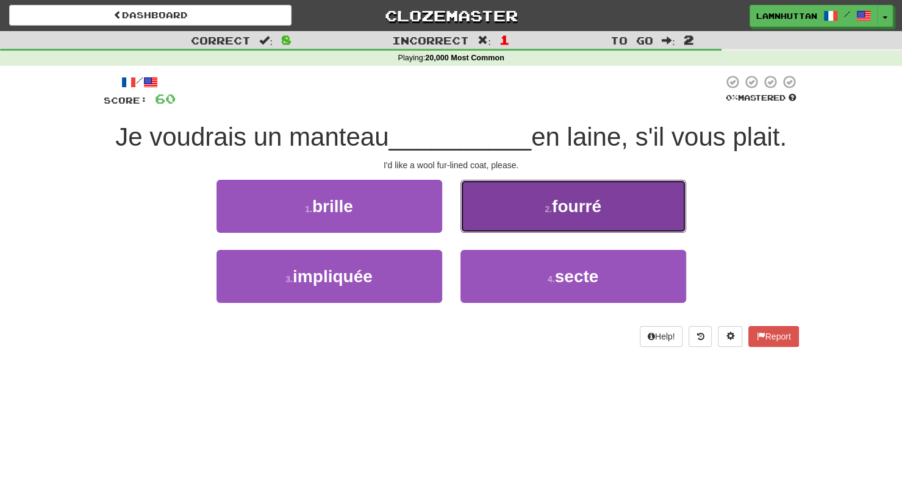
click at [521, 207] on button "2 . fourré" at bounding box center [573, 206] width 226 height 53
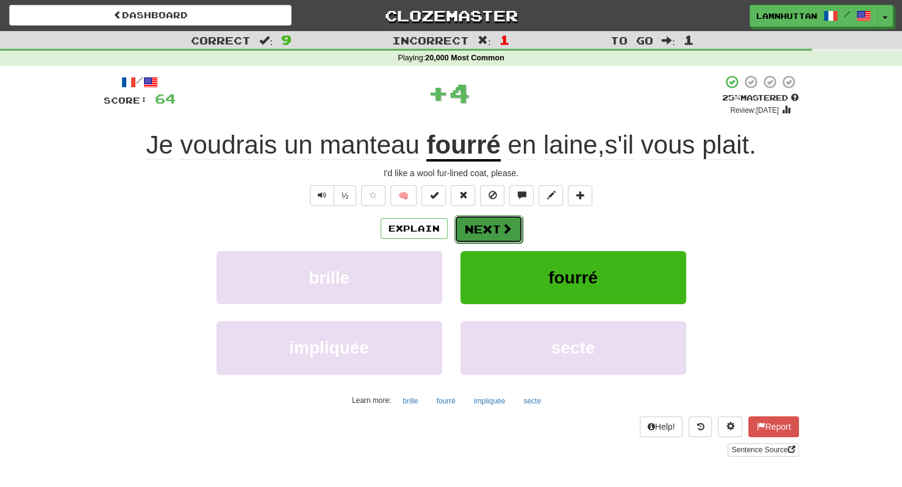
click at [487, 221] on button "Next" at bounding box center [488, 229] width 68 height 28
